Goal: Task Accomplishment & Management: Complete application form

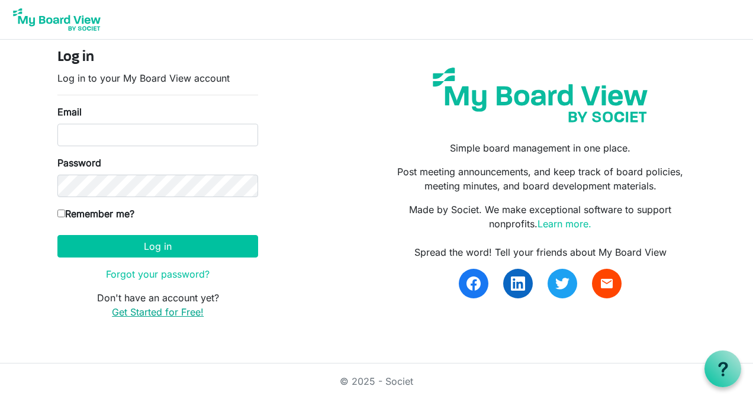
click at [186, 311] on link "Get Started for Free!" at bounding box center [158, 312] width 92 height 12
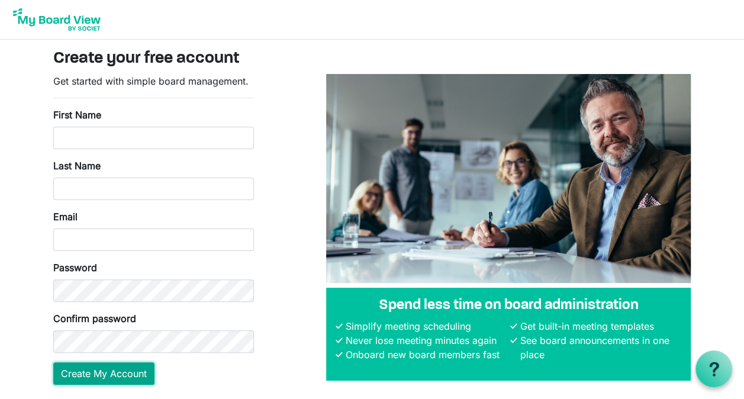
click at [108, 375] on button "Create My Account" at bounding box center [103, 373] width 101 height 23
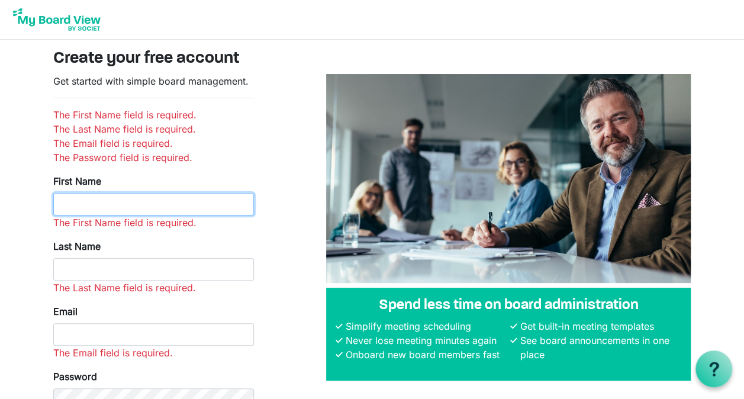
type input "/"
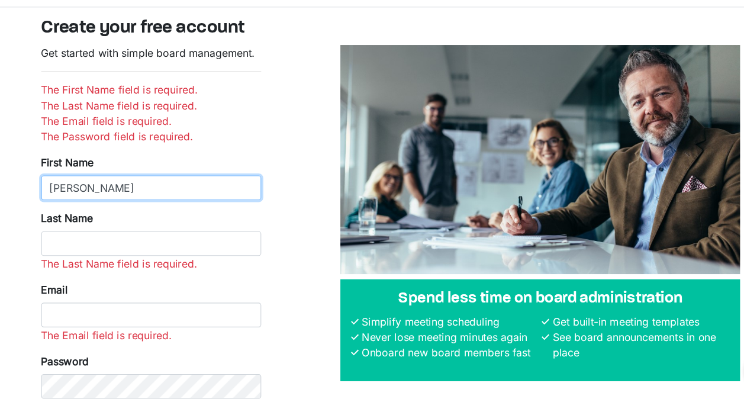
type input "Colleen"
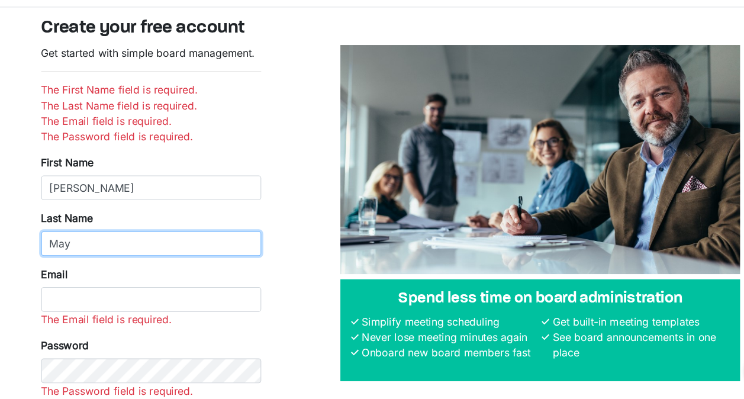
type input "May"
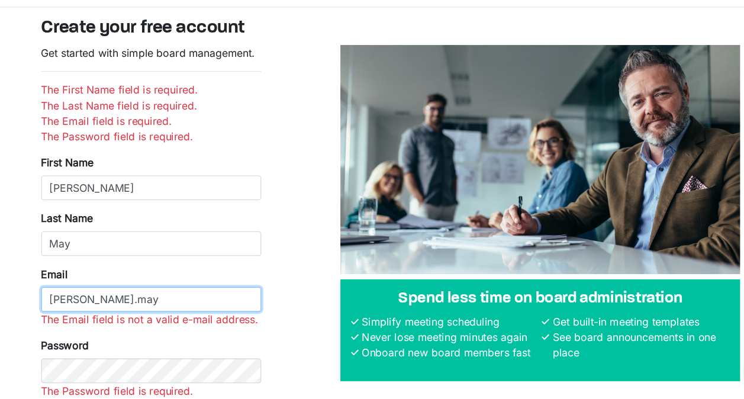
type input "Colleen.May@intervineinc.com"
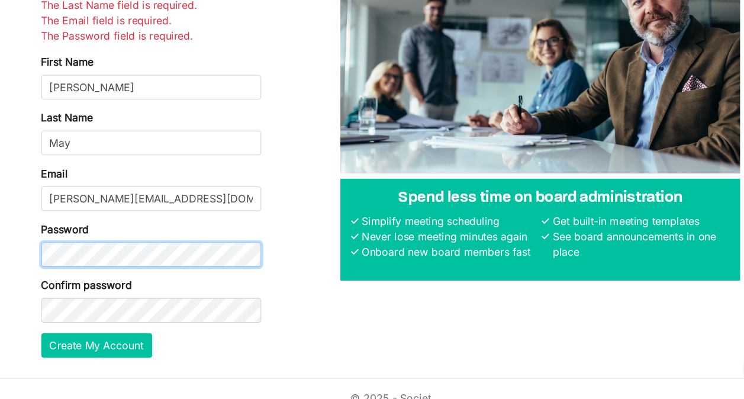
scroll to position [105, 0]
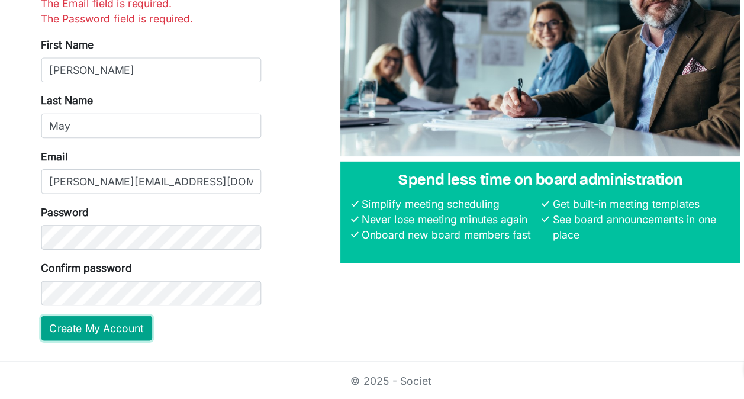
click at [114, 333] on button "Create My Account" at bounding box center [103, 334] width 101 height 23
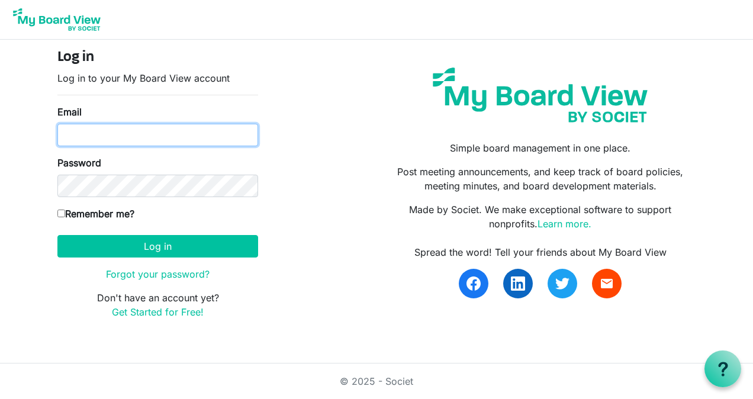
click at [79, 128] on input "Email" at bounding box center [157, 135] width 201 height 23
click at [85, 129] on input "Email" at bounding box center [157, 135] width 201 height 23
type input "[PERSON_NAME][EMAIL_ADDRESS][DOMAIN_NAME]"
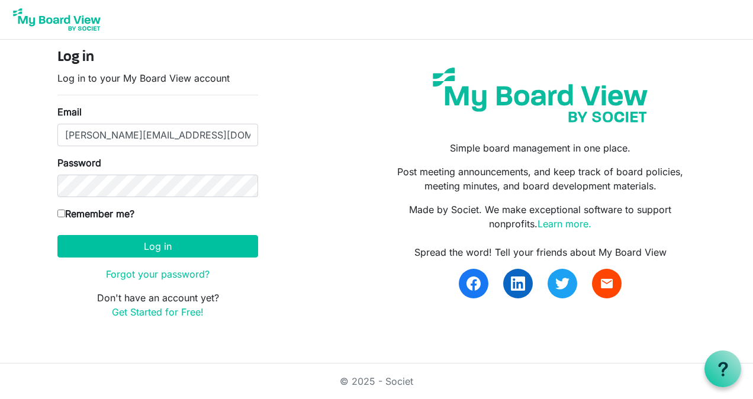
click at [61, 210] on input "Remember me?" at bounding box center [61, 214] width 8 height 8
checkbox input "true"
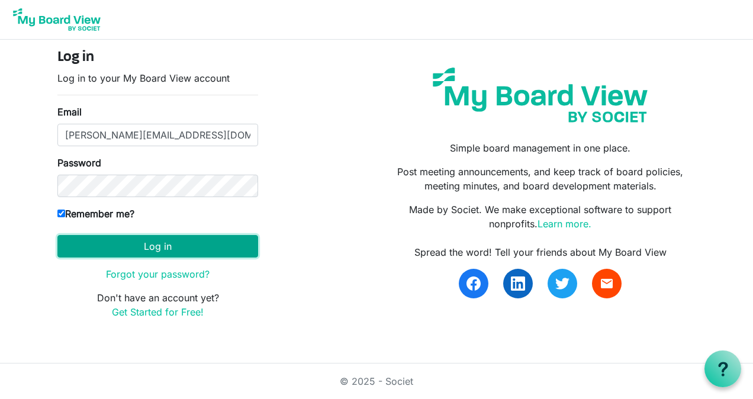
click at [152, 246] on button "Log in" at bounding box center [157, 246] width 201 height 23
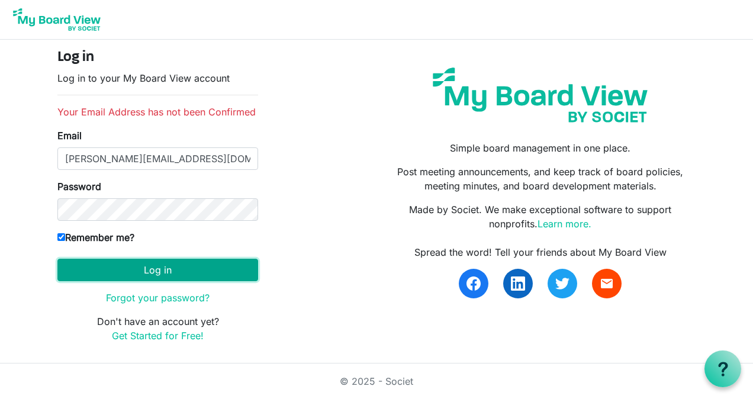
click at [163, 271] on button "Log in" at bounding box center [157, 270] width 201 height 23
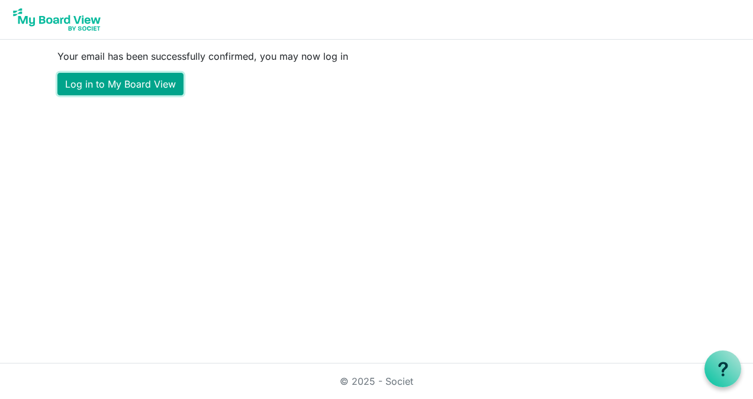
click at [146, 89] on link "Log in to My Board View" at bounding box center [120, 84] width 126 height 23
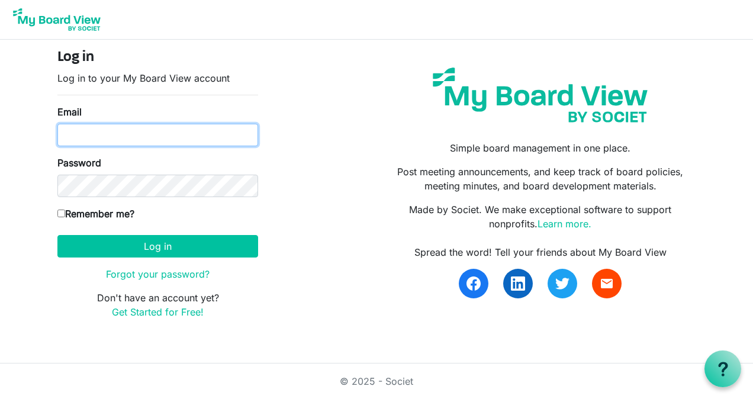
click at [90, 130] on input "Email" at bounding box center [157, 135] width 201 height 23
type input "[PERSON_NAME][EMAIL_ADDRESS][DOMAIN_NAME]"
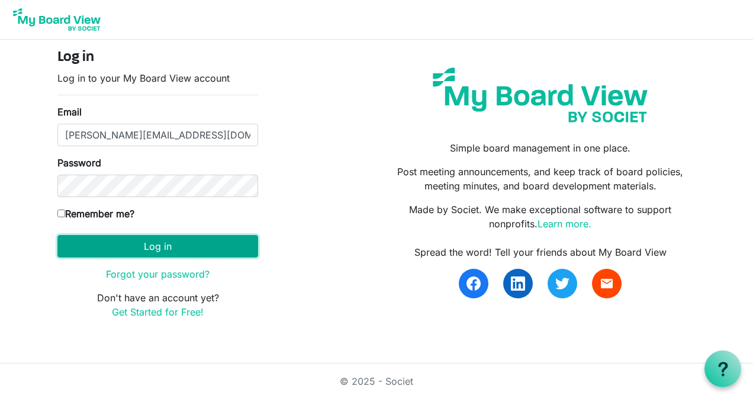
click at [153, 246] on button "Log in" at bounding box center [157, 246] width 201 height 23
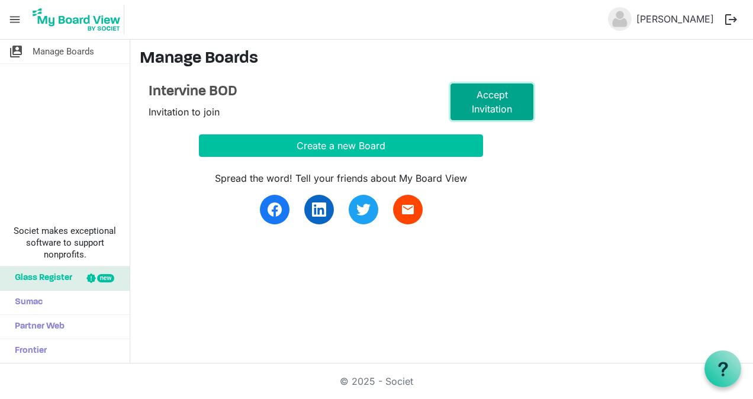
click at [496, 103] on link "Accept Invitation" at bounding box center [492, 101] width 83 height 37
click at [492, 101] on link "Accept Invitation" at bounding box center [492, 101] width 83 height 37
click at [79, 52] on span "Manage Boards" at bounding box center [64, 52] width 62 height 24
click at [14, 19] on span "menu" at bounding box center [15, 19] width 23 height 23
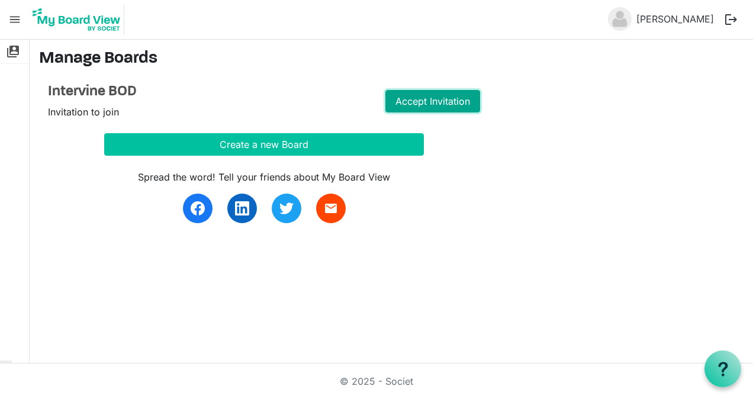
click at [437, 104] on link "Accept Invitation" at bounding box center [433, 101] width 95 height 23
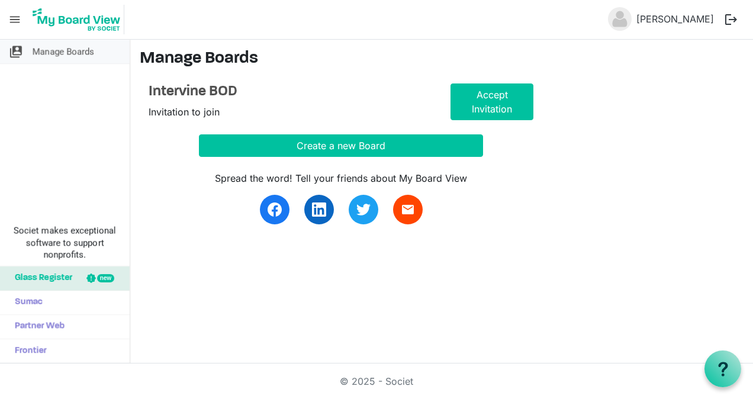
click at [81, 52] on span "Manage Boards" at bounding box center [64, 52] width 62 height 24
click at [15, 17] on span "menu" at bounding box center [15, 19] width 23 height 23
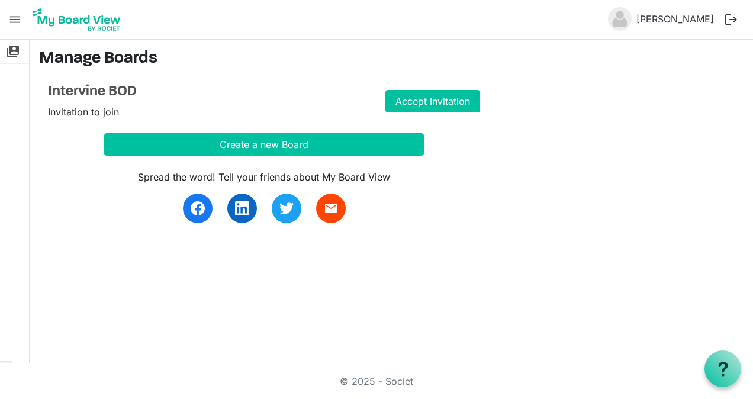
click at [15, 17] on span "menu" at bounding box center [15, 19] width 23 height 23
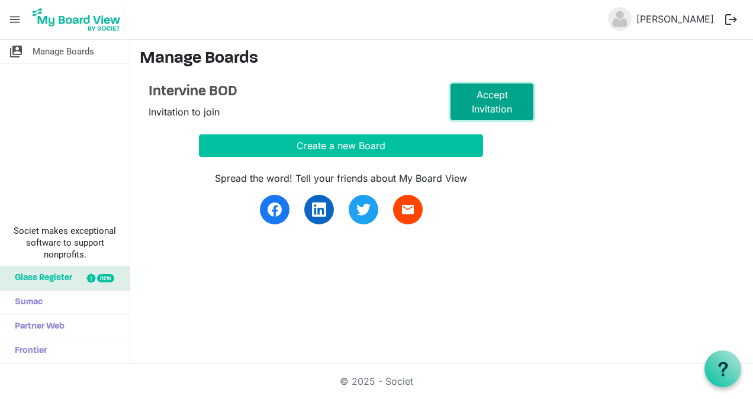
click at [494, 106] on link "Accept Invitation" at bounding box center [492, 101] width 83 height 37
click at [490, 102] on link "Accept Invitation" at bounding box center [492, 101] width 83 height 37
click at [500, 101] on link "Accept Invitation" at bounding box center [492, 101] width 83 height 37
click at [489, 98] on link "Accept Invitation" at bounding box center [492, 101] width 83 height 37
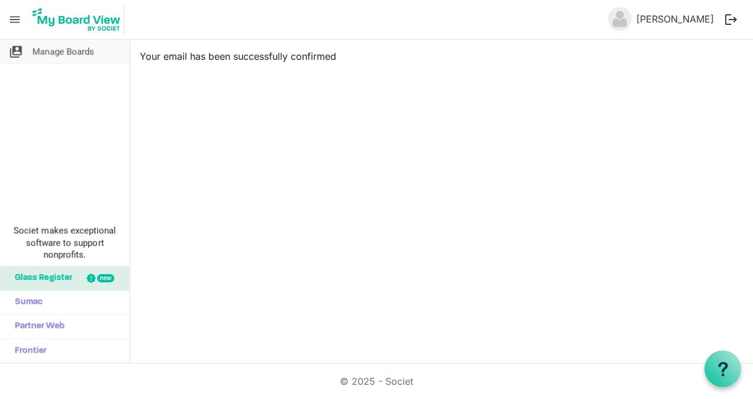
click at [72, 50] on span "Manage Boards" at bounding box center [64, 52] width 62 height 24
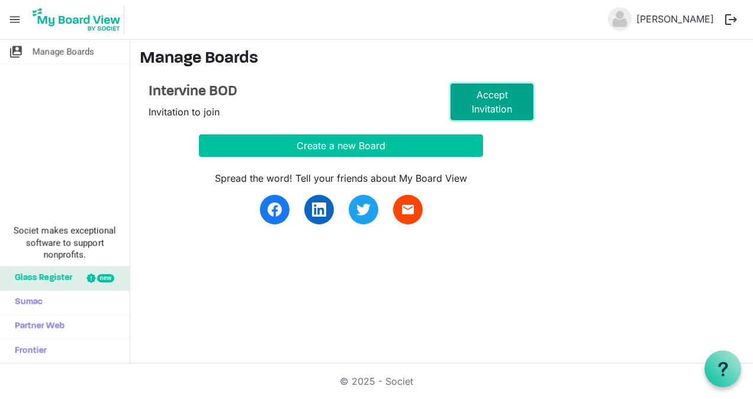
click at [476, 105] on link "Accept Invitation" at bounding box center [492, 101] width 83 height 37
click at [76, 50] on span "Manage Boards" at bounding box center [64, 52] width 62 height 24
click at [60, 281] on span "Glass Register" at bounding box center [40, 278] width 63 height 24
click at [12, 15] on span "menu" at bounding box center [15, 19] width 23 height 23
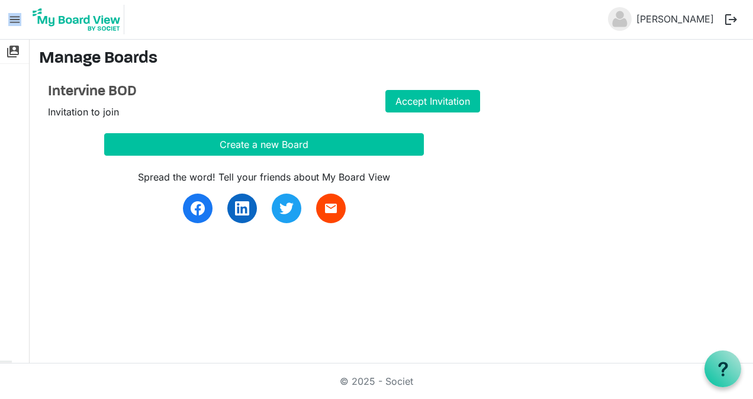
click at [12, 15] on span "menu" at bounding box center [15, 19] width 23 height 23
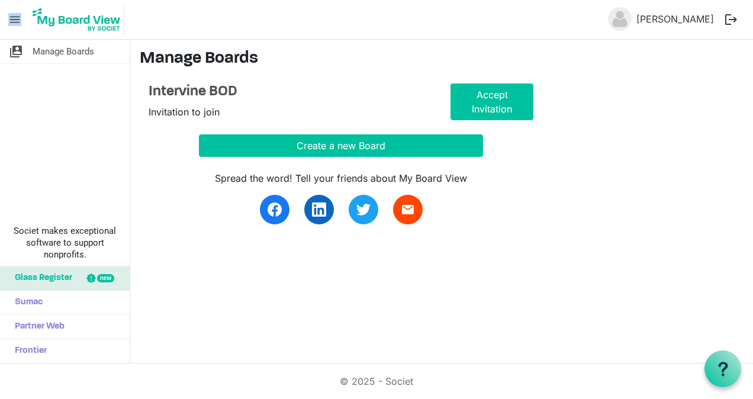
click at [12, 15] on span "menu" at bounding box center [15, 19] width 23 height 23
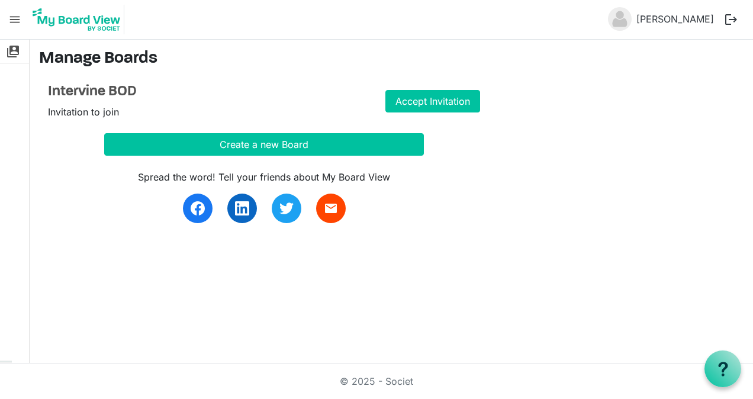
click at [328, 91] on h4 "Intervine BOD" at bounding box center [208, 91] width 320 height 17
click at [435, 100] on link "Accept Invitation" at bounding box center [433, 101] width 95 height 23
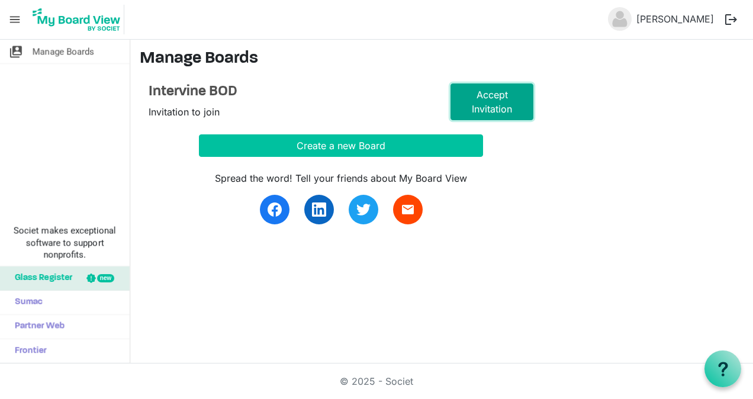
click at [500, 96] on link "Accept Invitation" at bounding box center [492, 101] width 83 height 37
click at [688, 17] on link "[PERSON_NAME]" at bounding box center [675, 19] width 87 height 24
